Goal: Task Accomplishment & Management: Complete application form

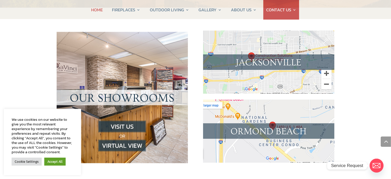
scroll to position [515, 0]
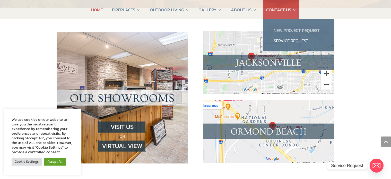
click at [283, 28] on link "New Project Request" at bounding box center [298, 30] width 60 height 10
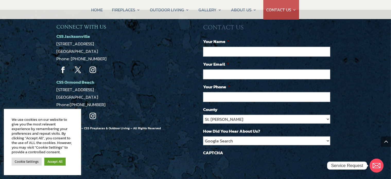
scroll to position [463, 0]
